Goal: Information Seeking & Learning: Learn about a topic

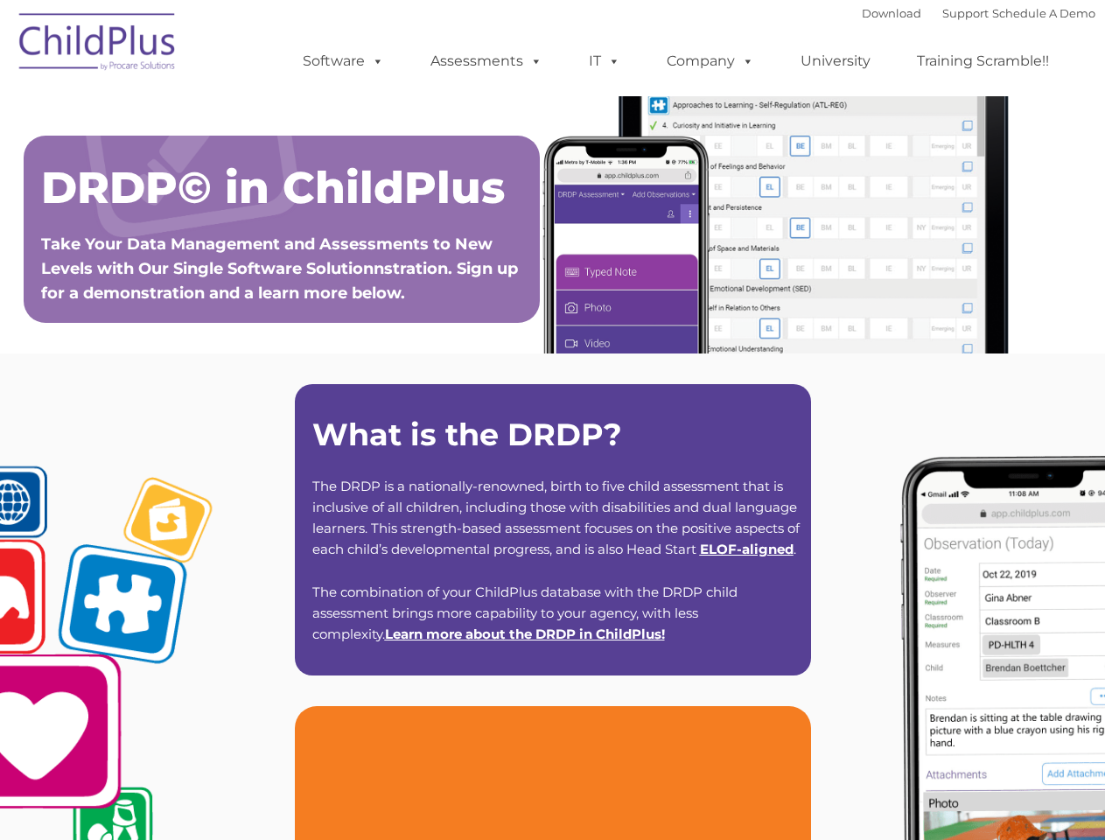
type input ""
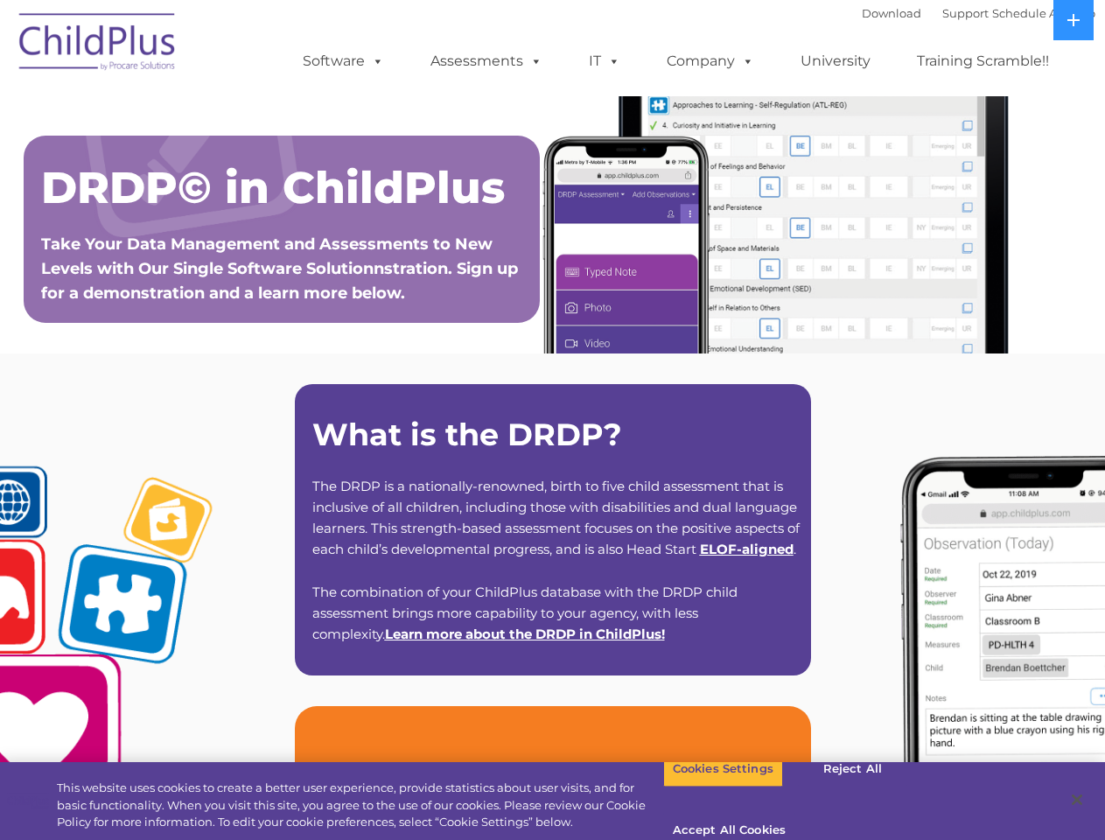
click at [552, 420] on strong "What is the DRDP?" at bounding box center [467, 435] width 310 height 38
click at [374, 60] on span at bounding box center [374, 60] width 19 height 17
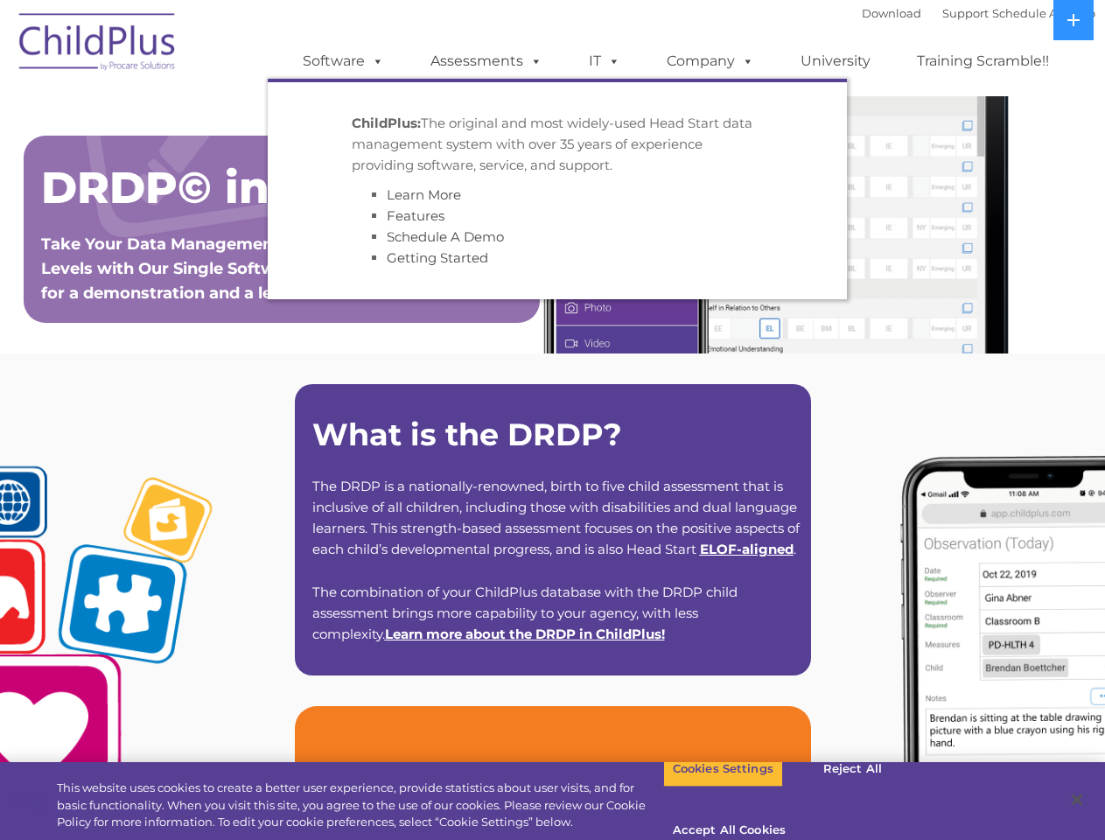
click at [533, 60] on span at bounding box center [532, 60] width 19 height 17
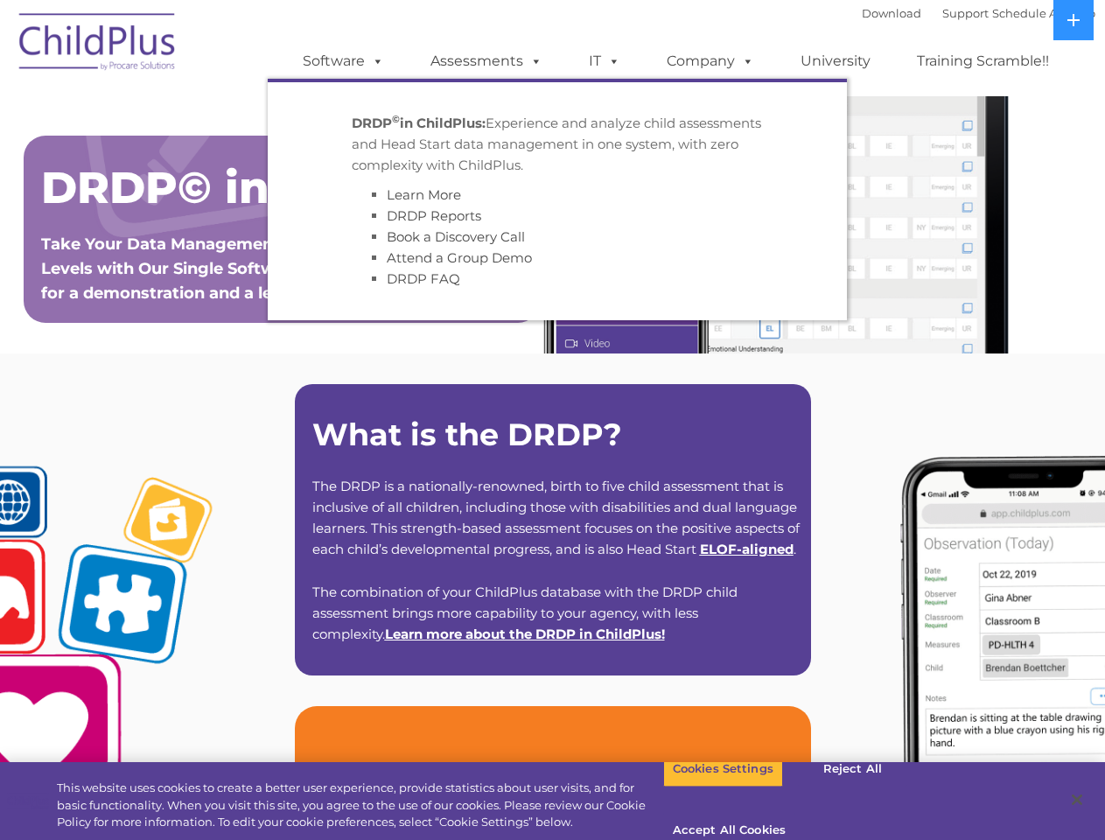
click at [605, 61] on span at bounding box center [610, 60] width 19 height 17
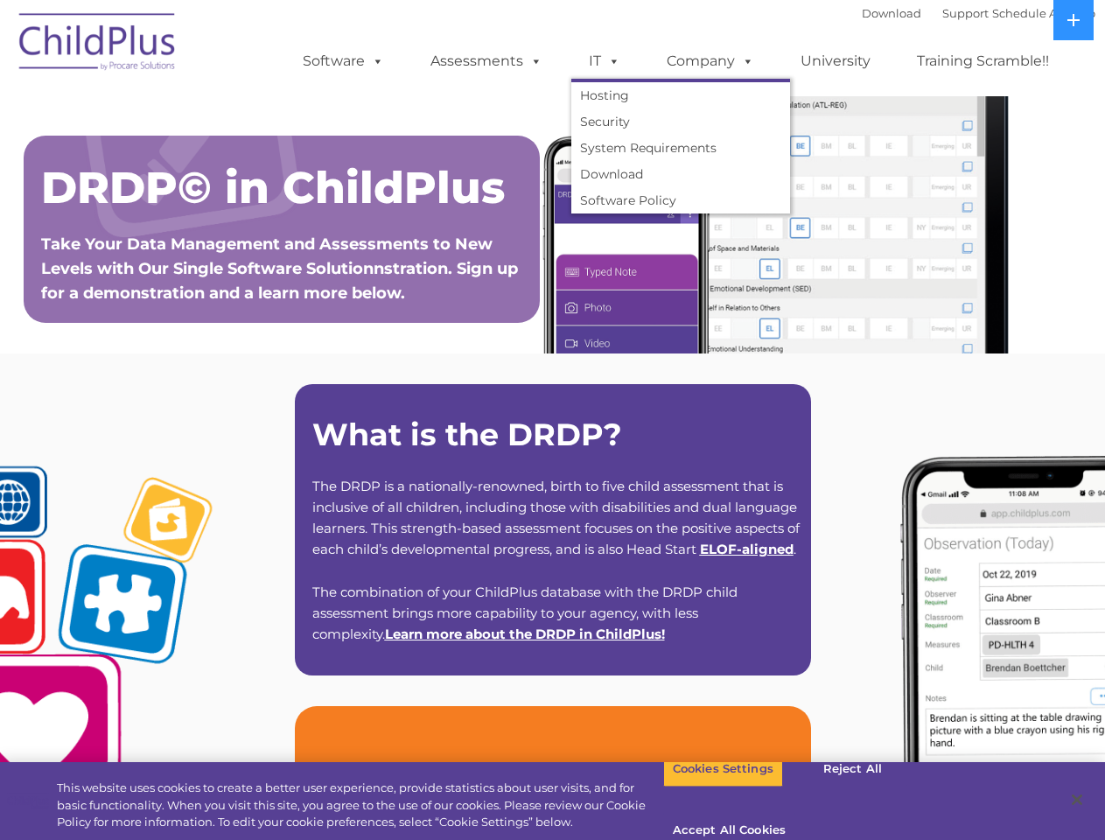
click at [611, 60] on span at bounding box center [610, 60] width 19 height 17
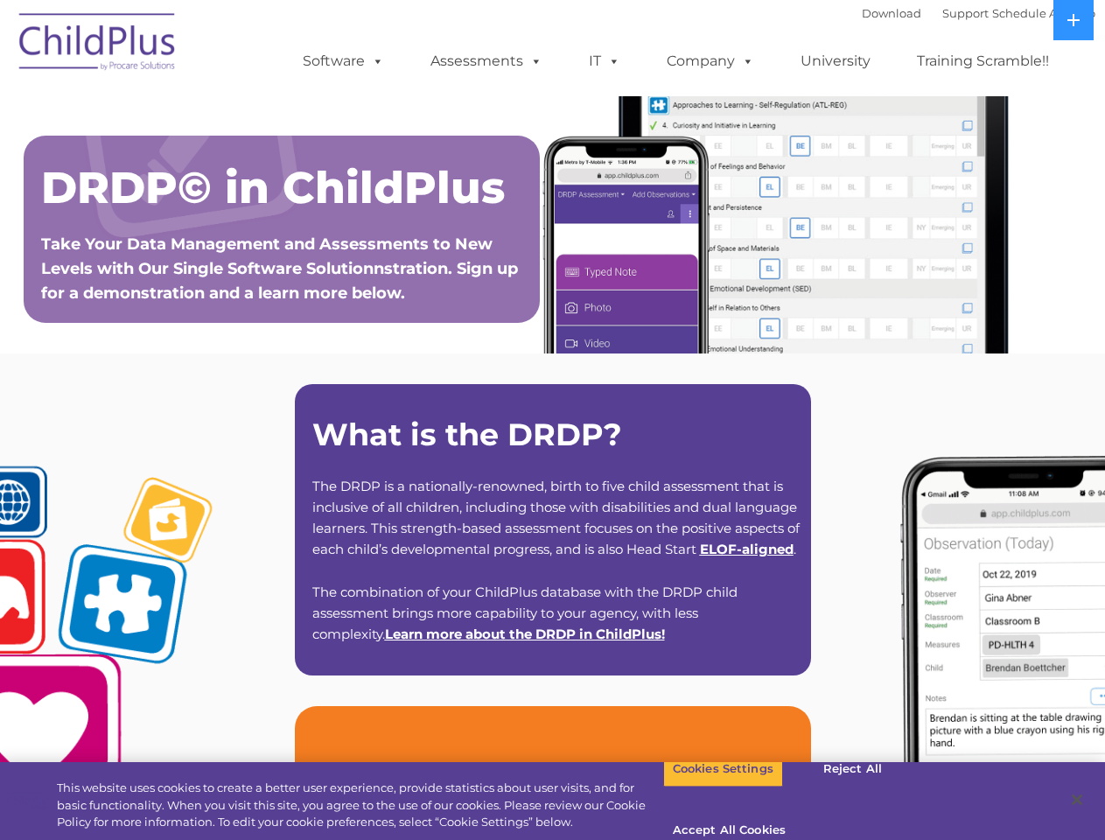
click at [710, 61] on link "Company" at bounding box center [710, 61] width 122 height 35
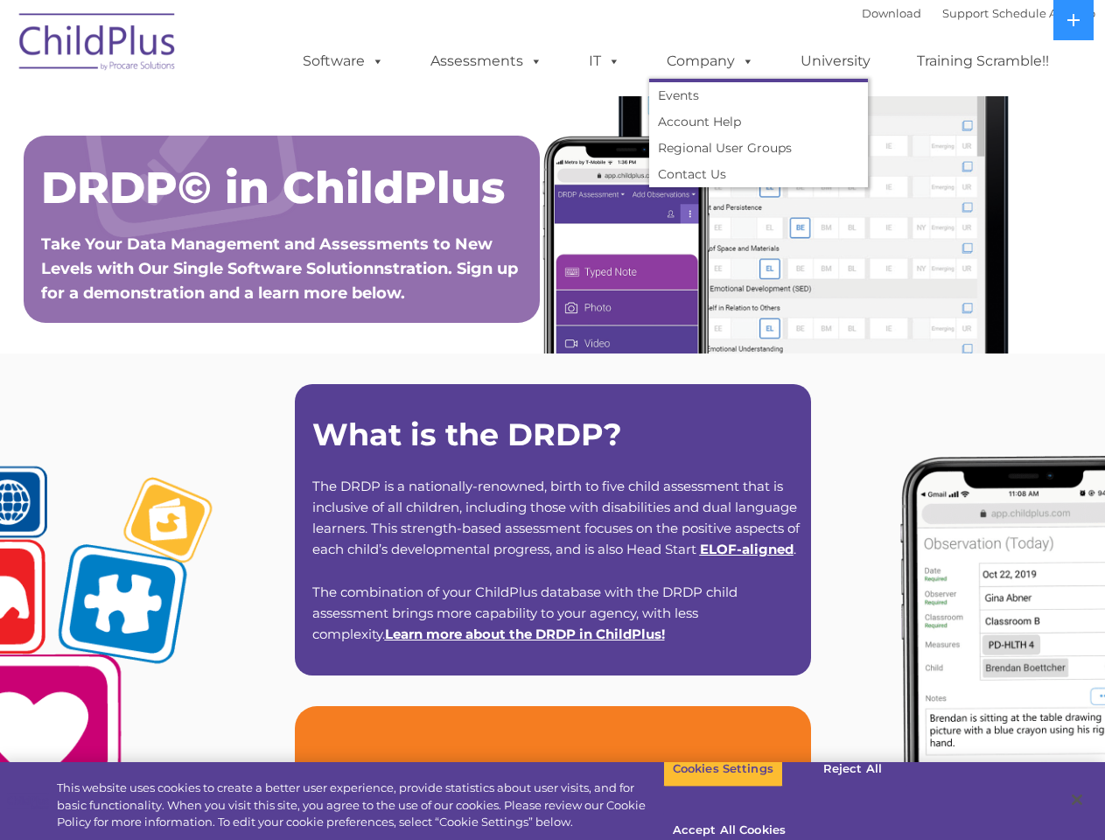
click at [744, 60] on span at bounding box center [744, 60] width 19 height 17
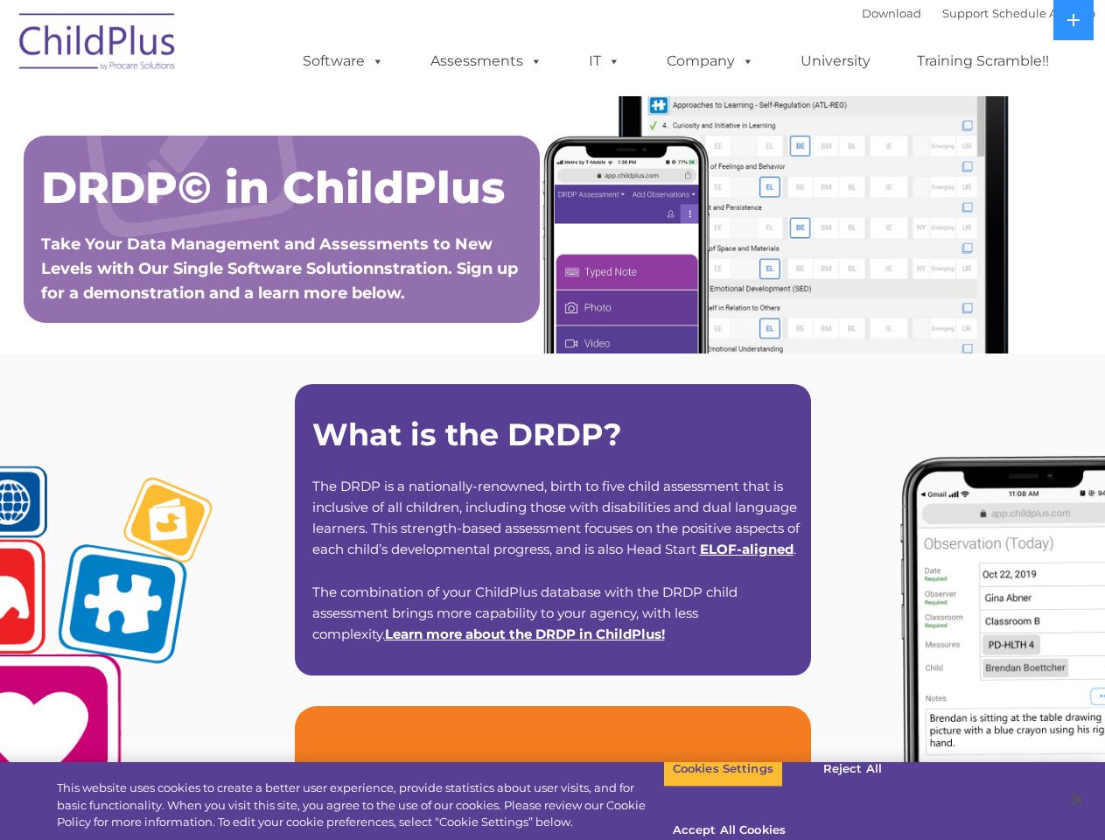
click at [1073, 20] on icon at bounding box center [1073, 20] width 12 height 12
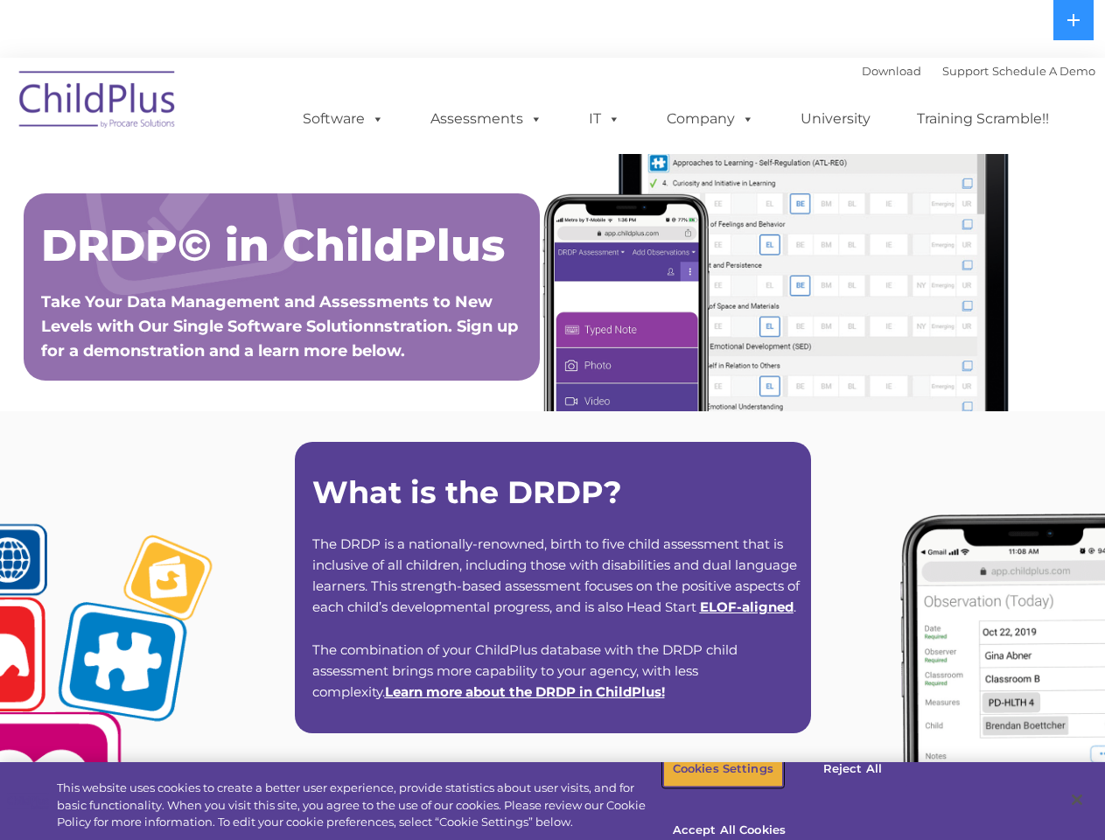
click at [710, 787] on button "Cookies Settings" at bounding box center [723, 769] width 120 height 37
